Goal: Find specific page/section: Find specific page/section

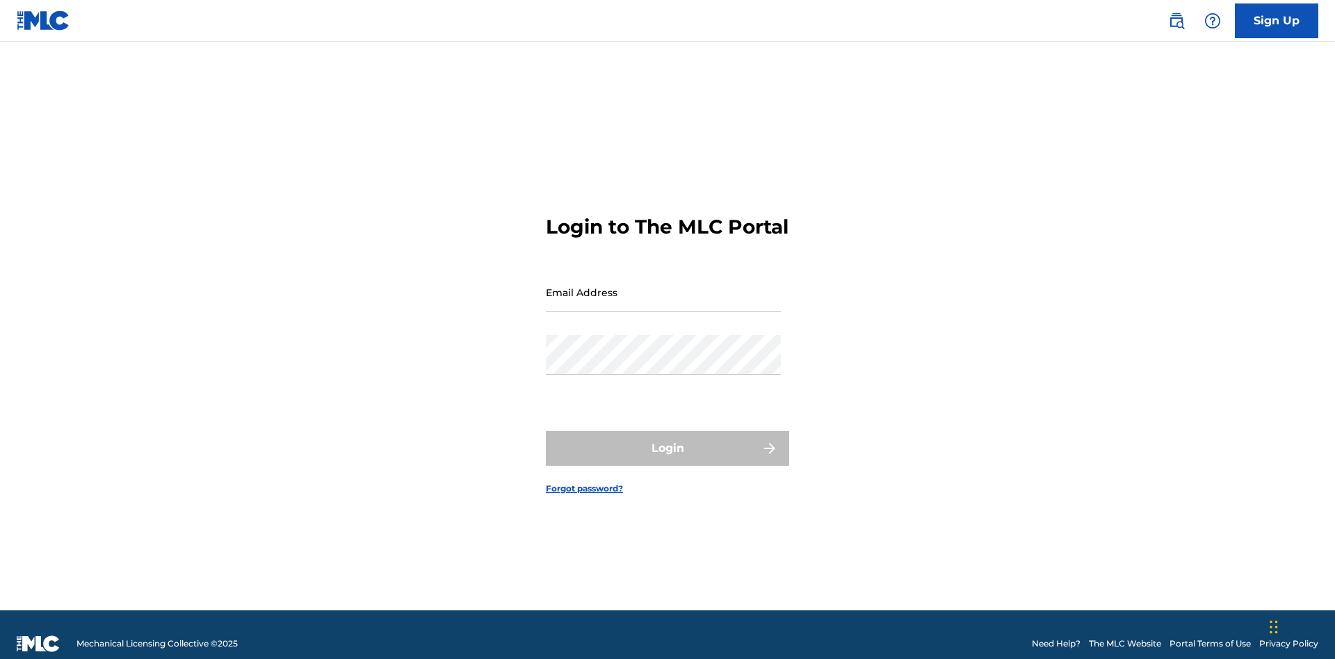
scroll to position [18, 0]
click at [663, 286] on input "Email Address" at bounding box center [663, 293] width 235 height 40
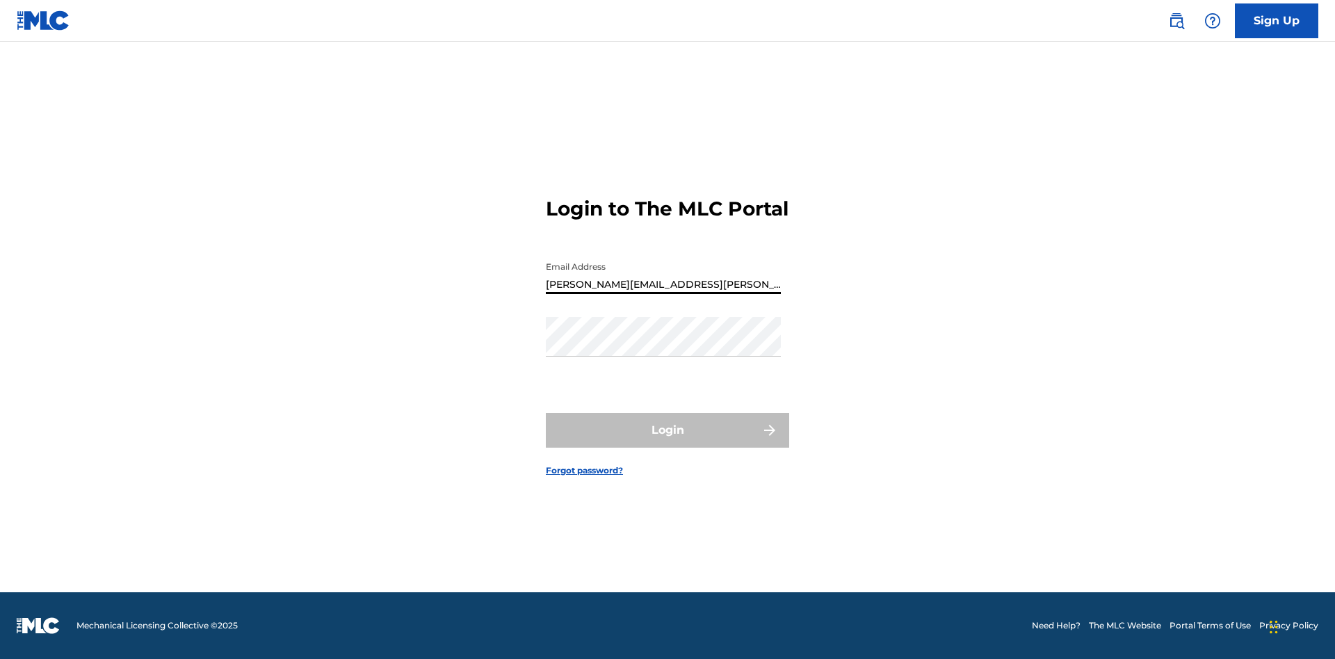
type input "[PERSON_NAME][EMAIL_ADDRESS][PERSON_NAME][DOMAIN_NAME]"
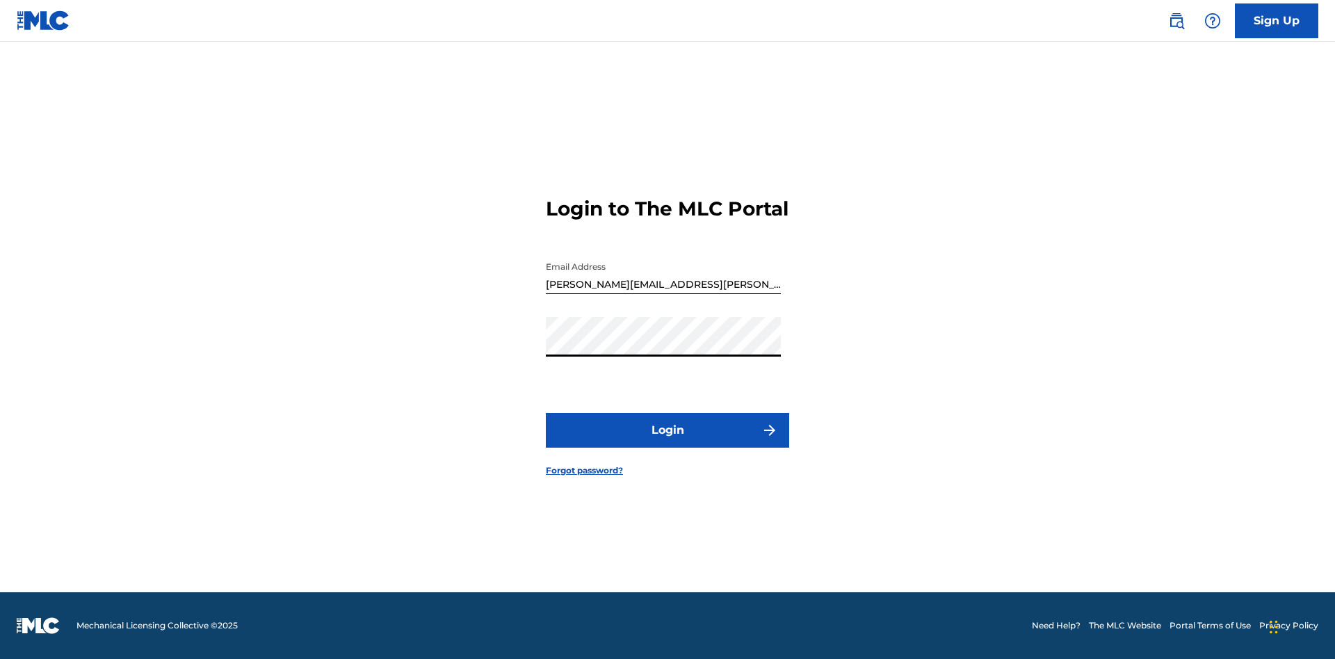
click at [668, 442] on button "Login" at bounding box center [667, 430] width 243 height 35
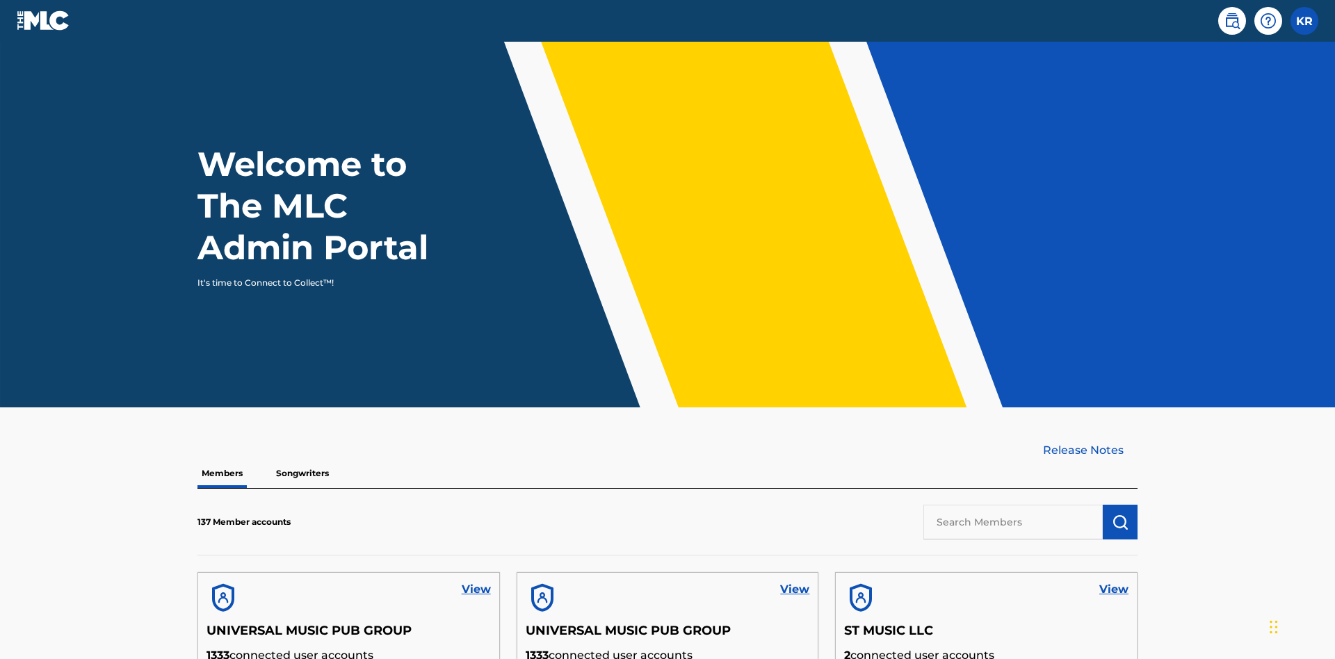
click at [1013, 505] on input "text" at bounding box center [1013, 522] width 179 height 35
click at [1120, 514] on img "submit" at bounding box center [1120, 522] width 17 height 17
